Goal: Navigation & Orientation: Find specific page/section

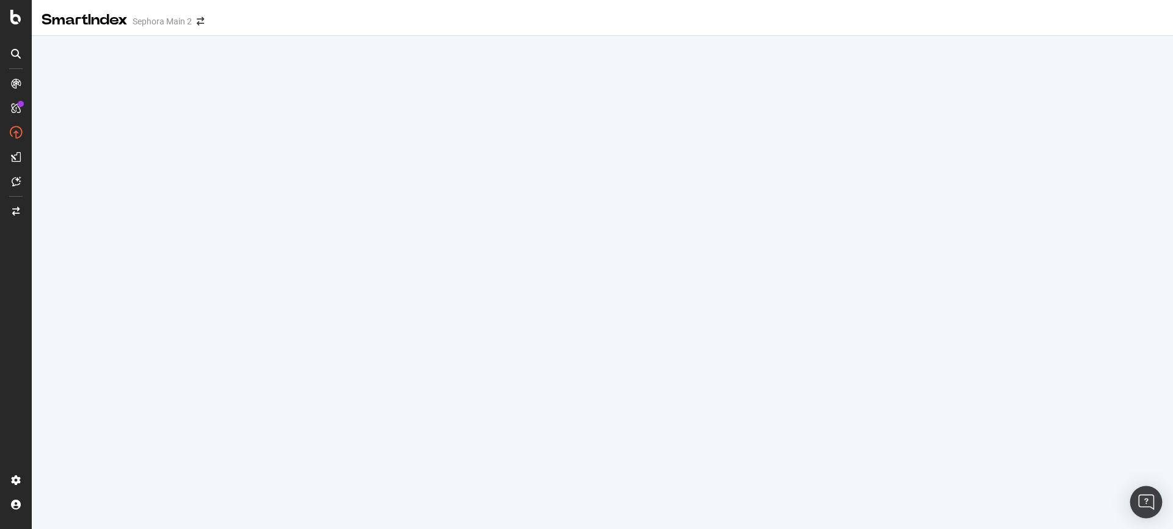
click at [1153, 502] on div "Open Intercom Messenger" at bounding box center [1146, 502] width 32 height 32
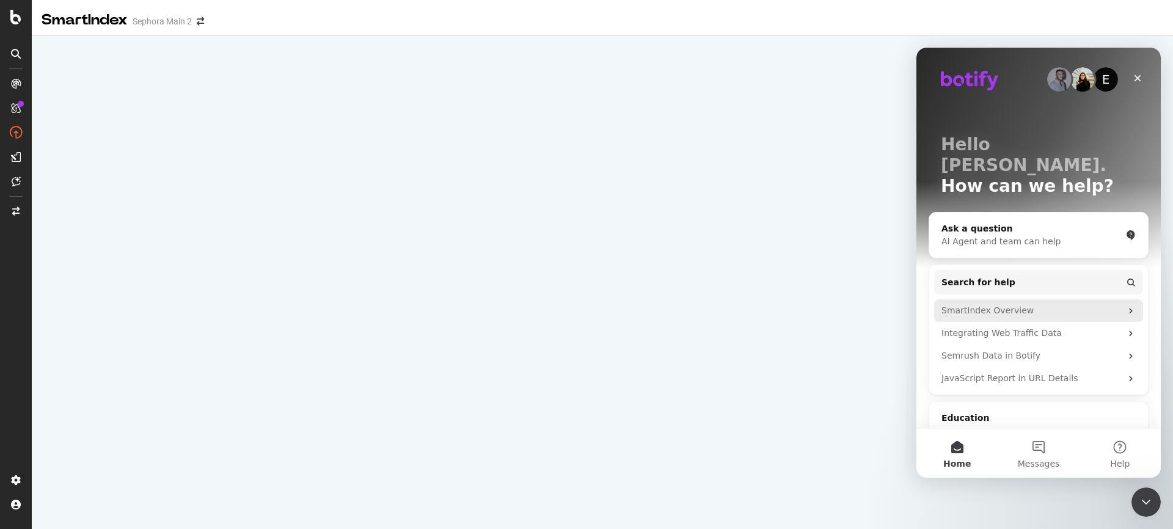
click at [1000, 304] on div "SmartIndex Overview" at bounding box center [1031, 310] width 180 height 13
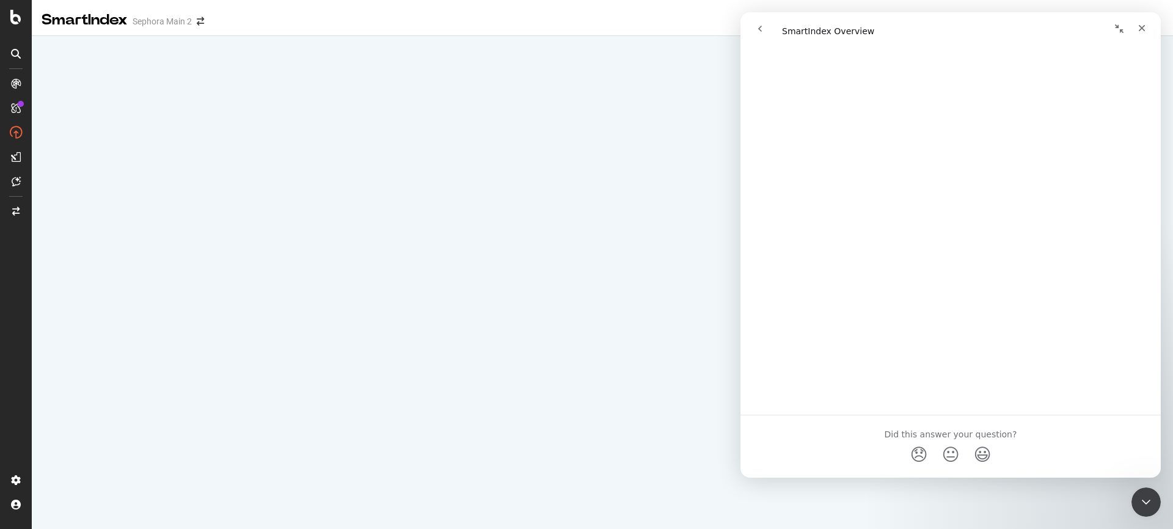
scroll to position [1252, 0]
click at [1141, 31] on icon "Close" at bounding box center [1142, 28] width 10 height 10
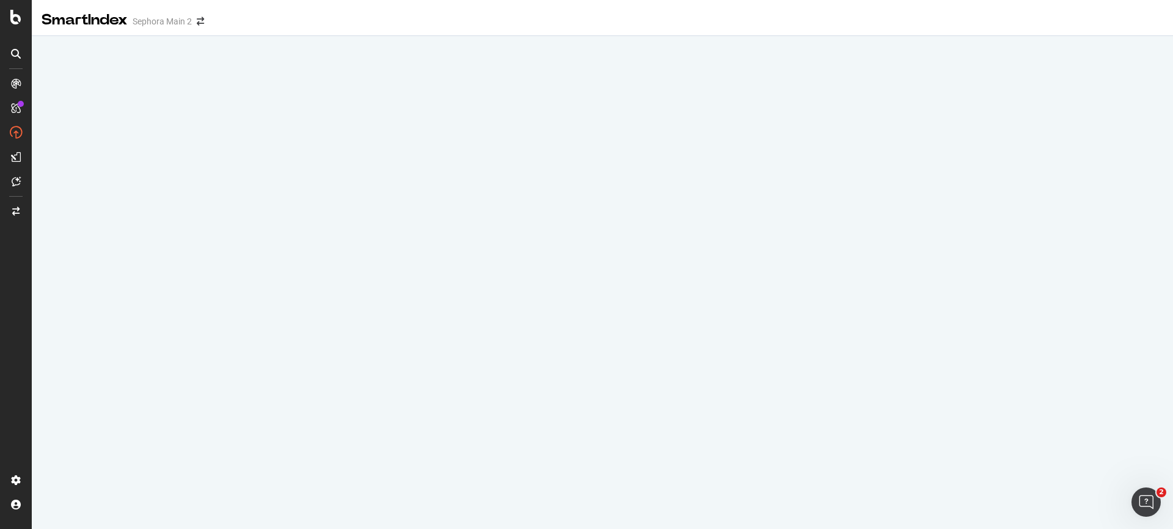
scroll to position [0, 0]
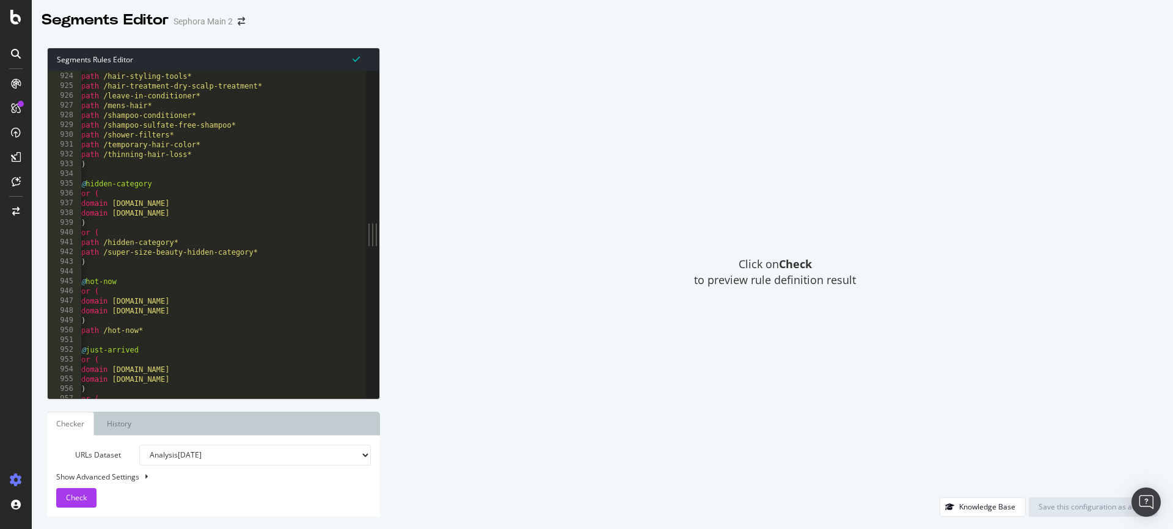
scroll to position [4828, 0]
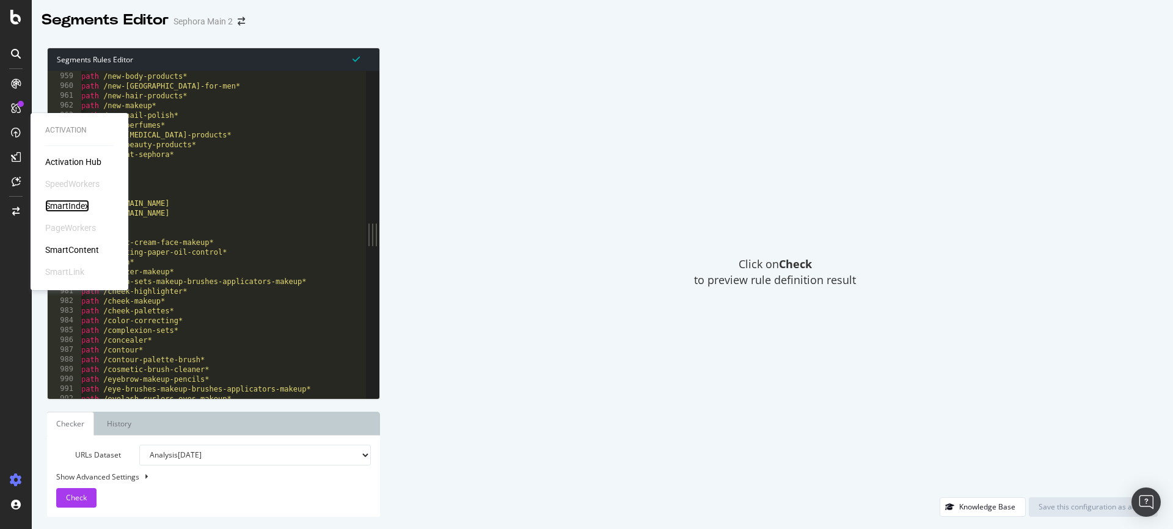
click at [69, 210] on div "SmartIndex" at bounding box center [67, 206] width 44 height 12
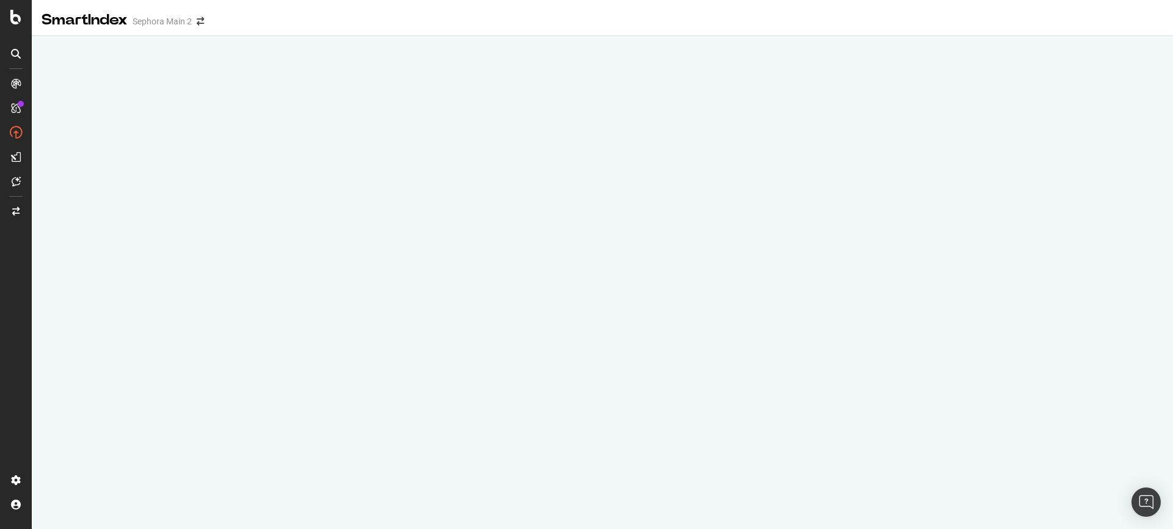
click at [194, 26] on div "SmartIndex Sephora Main 2" at bounding box center [129, 20] width 175 height 21
click at [202, 23] on icon "arrow-right-arrow-left" at bounding box center [200, 21] width 7 height 9
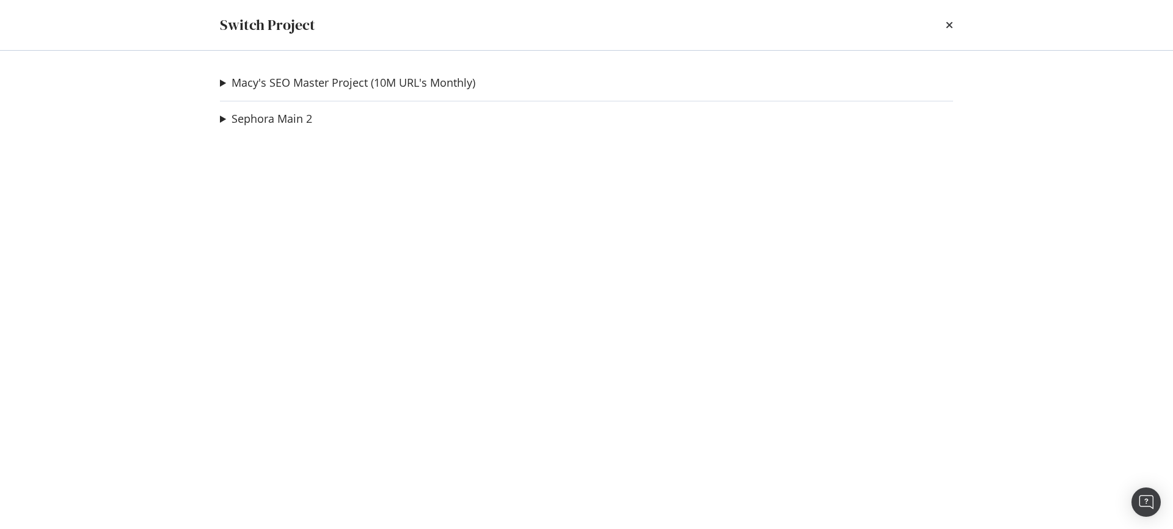
click at [940, 27] on div "Switch Project" at bounding box center [586, 25] width 733 height 21
click at [944, 26] on div "Switch Project" at bounding box center [586, 25] width 733 height 21
click at [951, 24] on icon "times" at bounding box center [948, 25] width 7 height 10
